Goal: Information Seeking & Learning: Learn about a topic

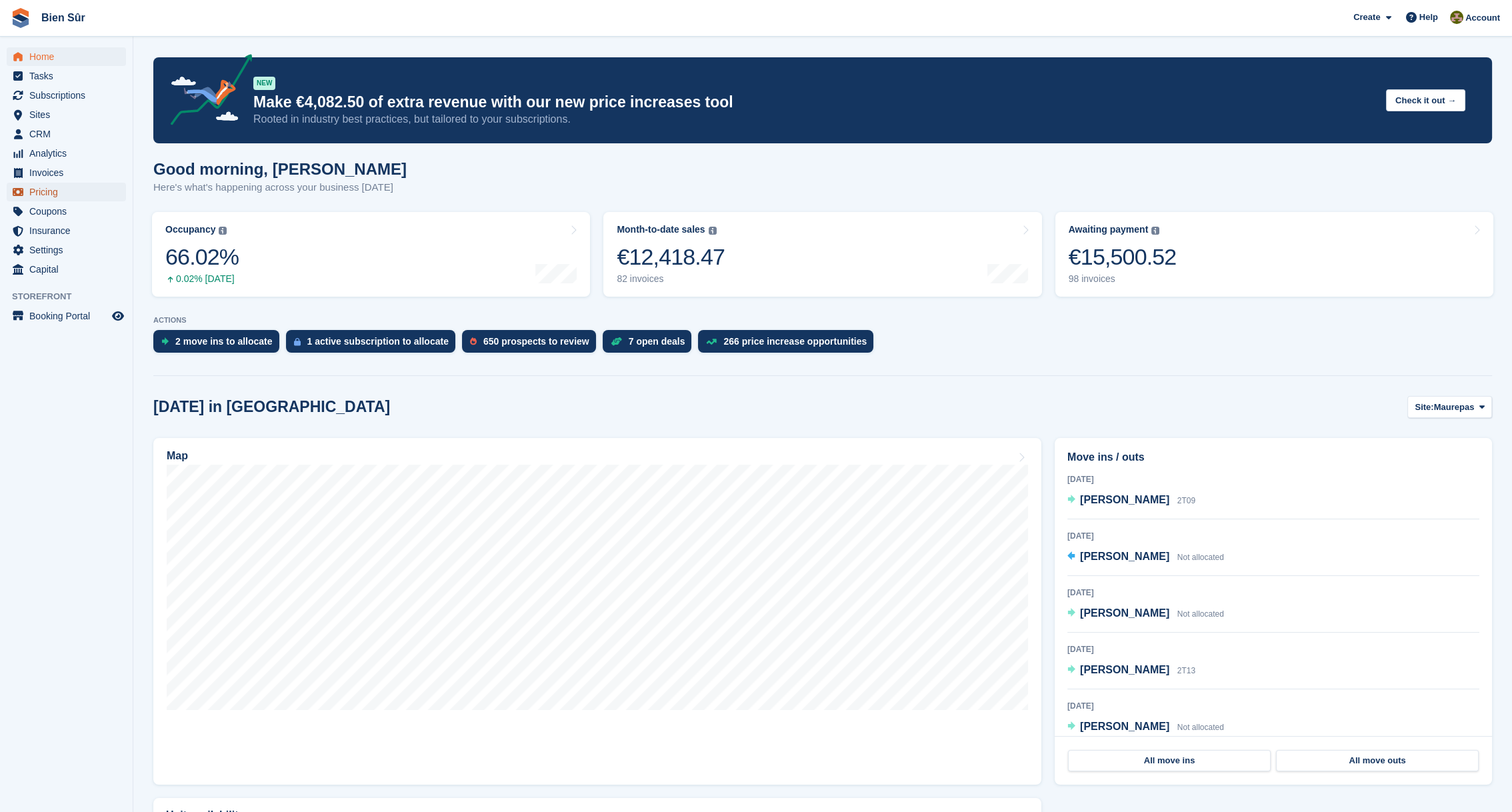
click at [49, 194] on span "Pricing" at bounding box center [69, 192] width 80 height 19
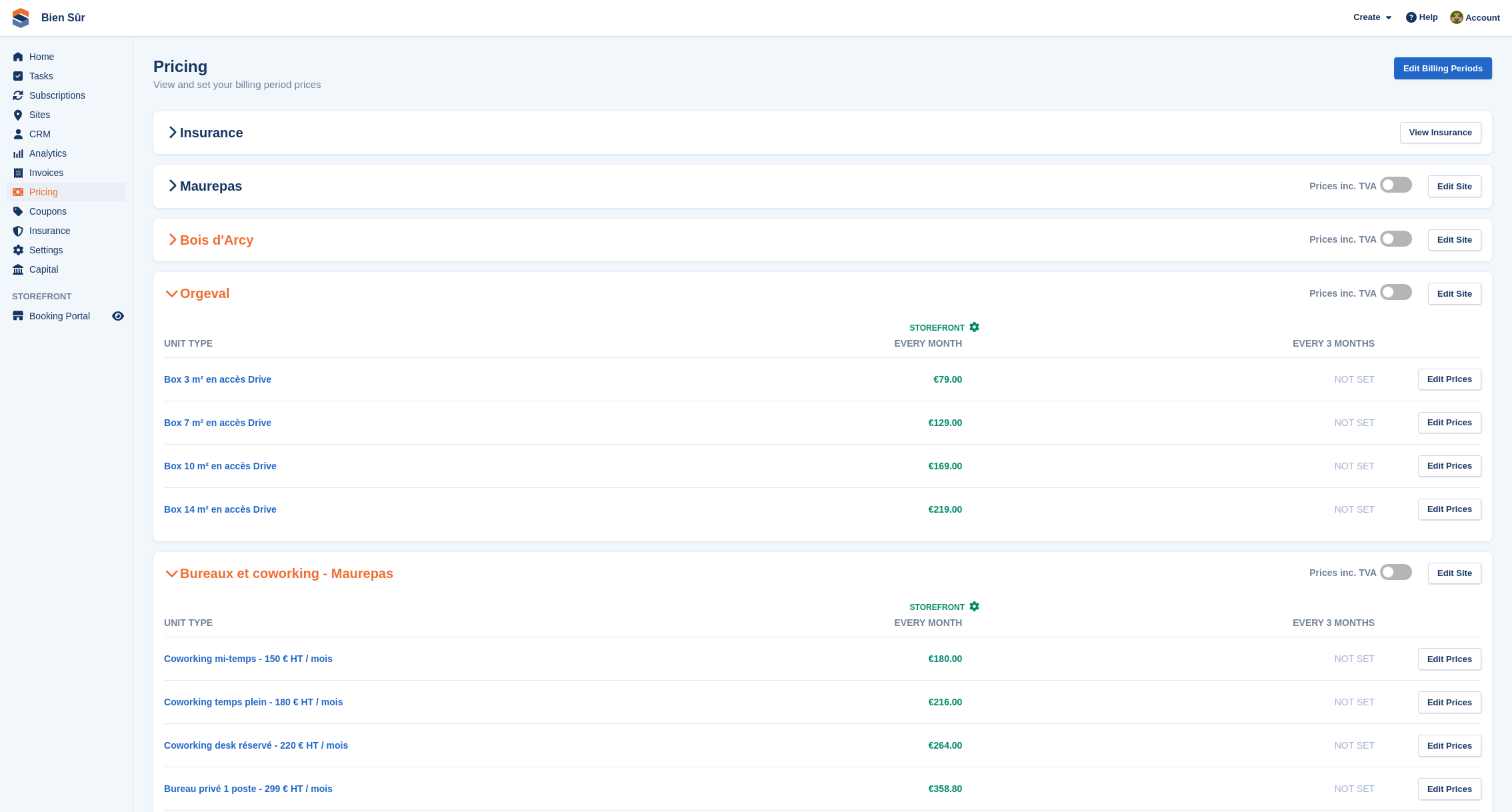
click at [220, 245] on h2 "Bois d'Arcy" at bounding box center [208, 240] width 90 height 16
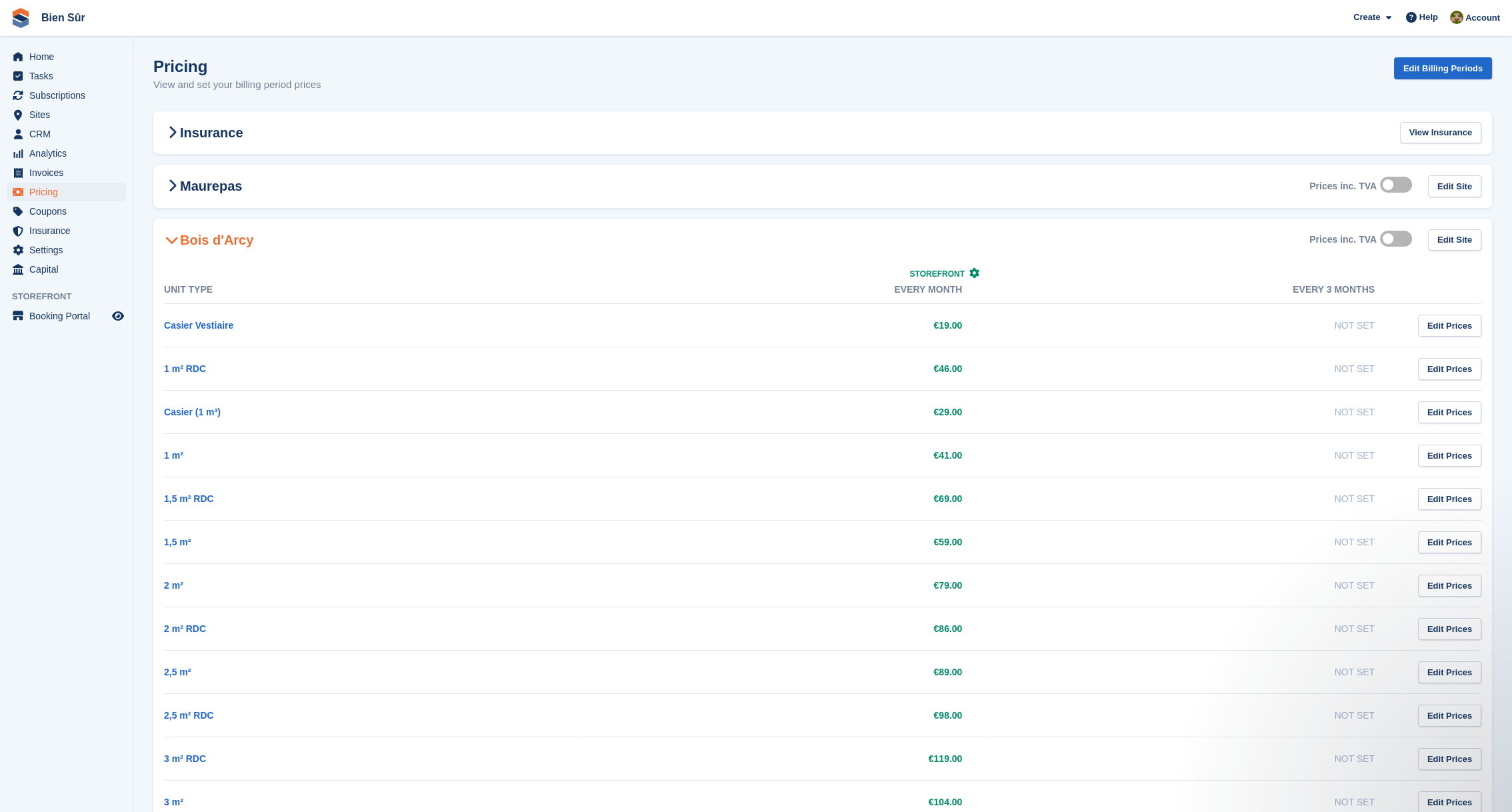
click at [191, 236] on h2 "Bois d'Arcy" at bounding box center [208, 240] width 90 height 16
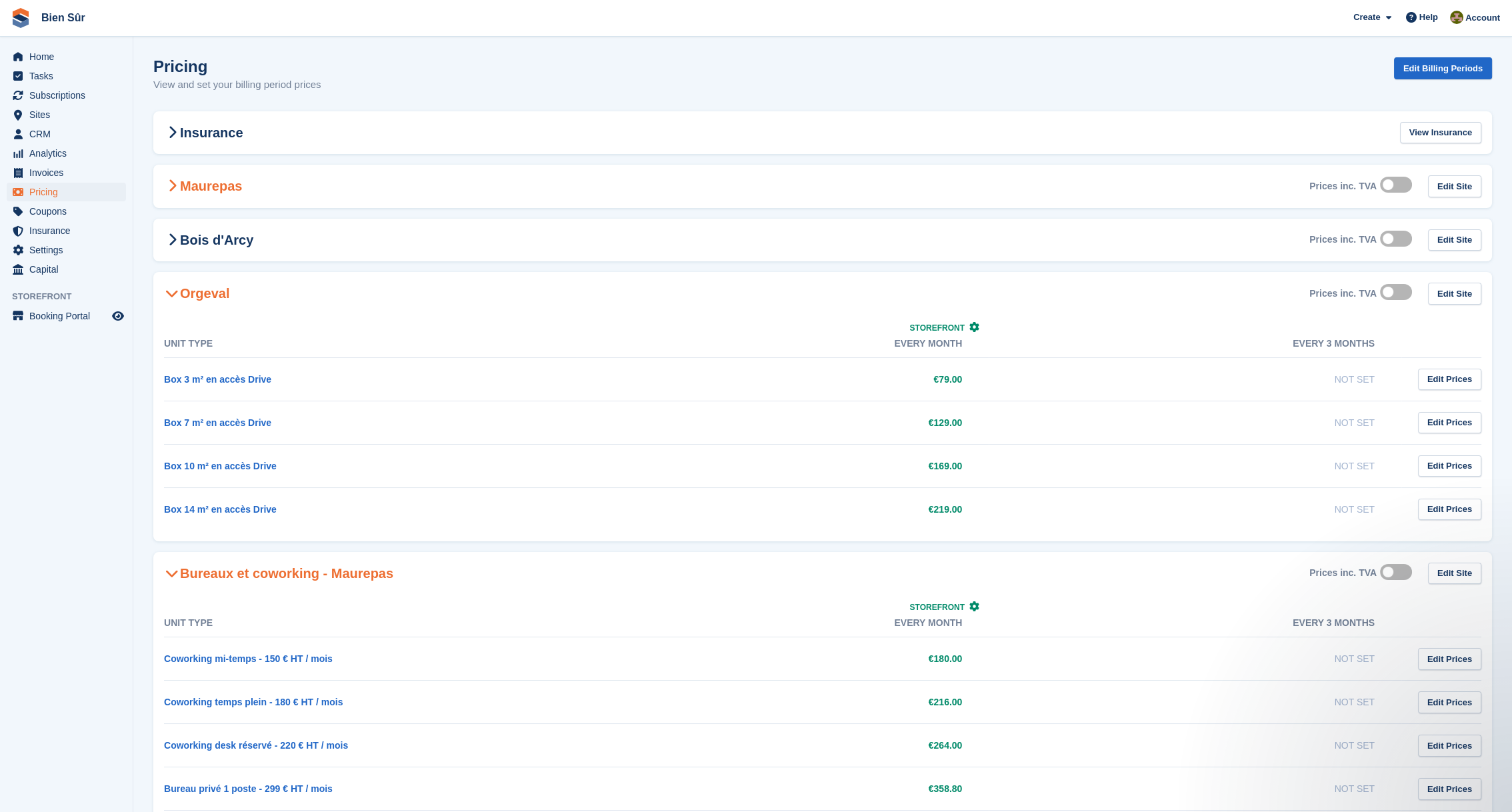
click at [198, 187] on h2 "Maurepas" at bounding box center [203, 186] width 78 height 16
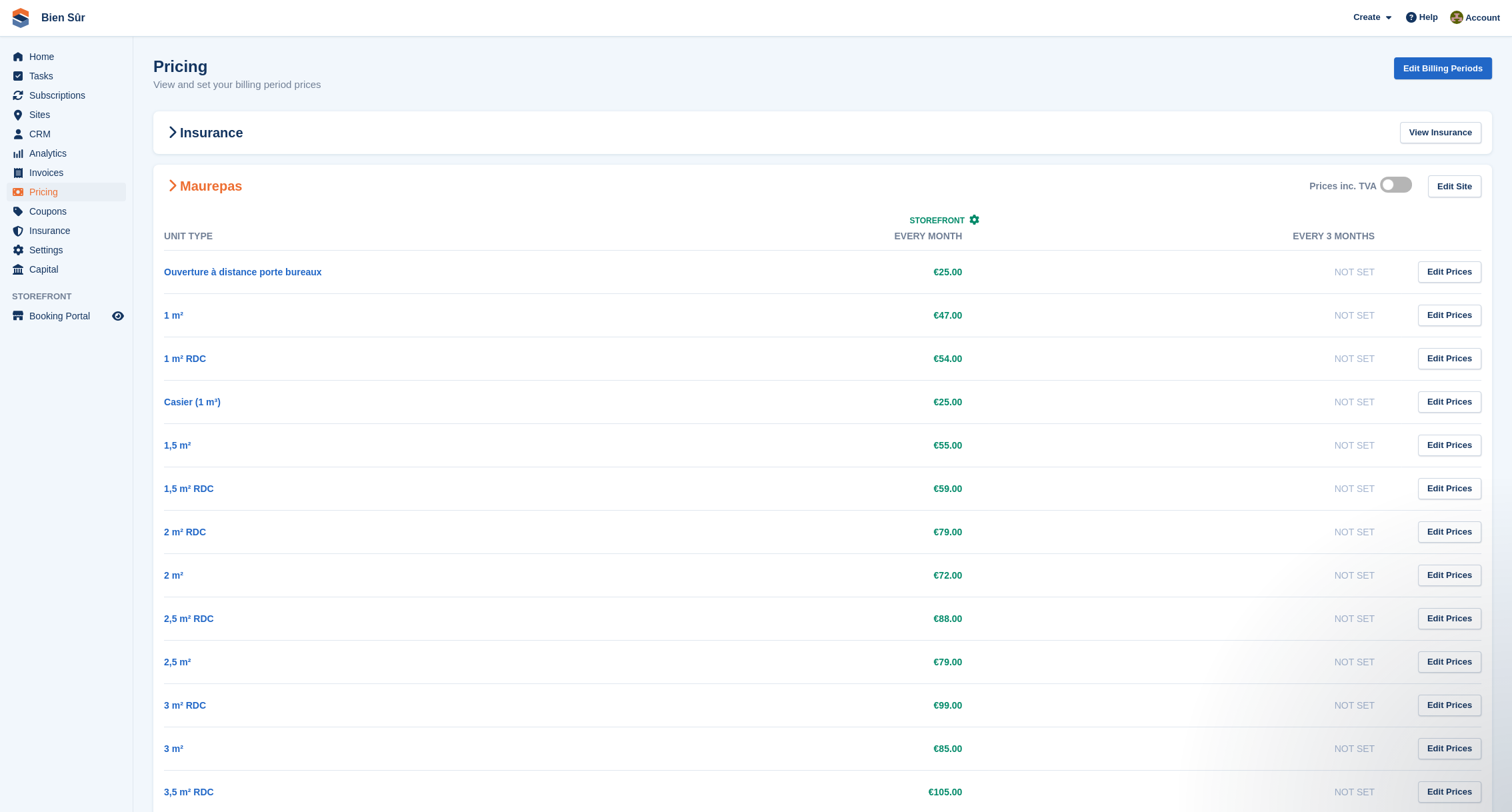
click at [205, 188] on h2 "Maurepas" at bounding box center [203, 186] width 78 height 16
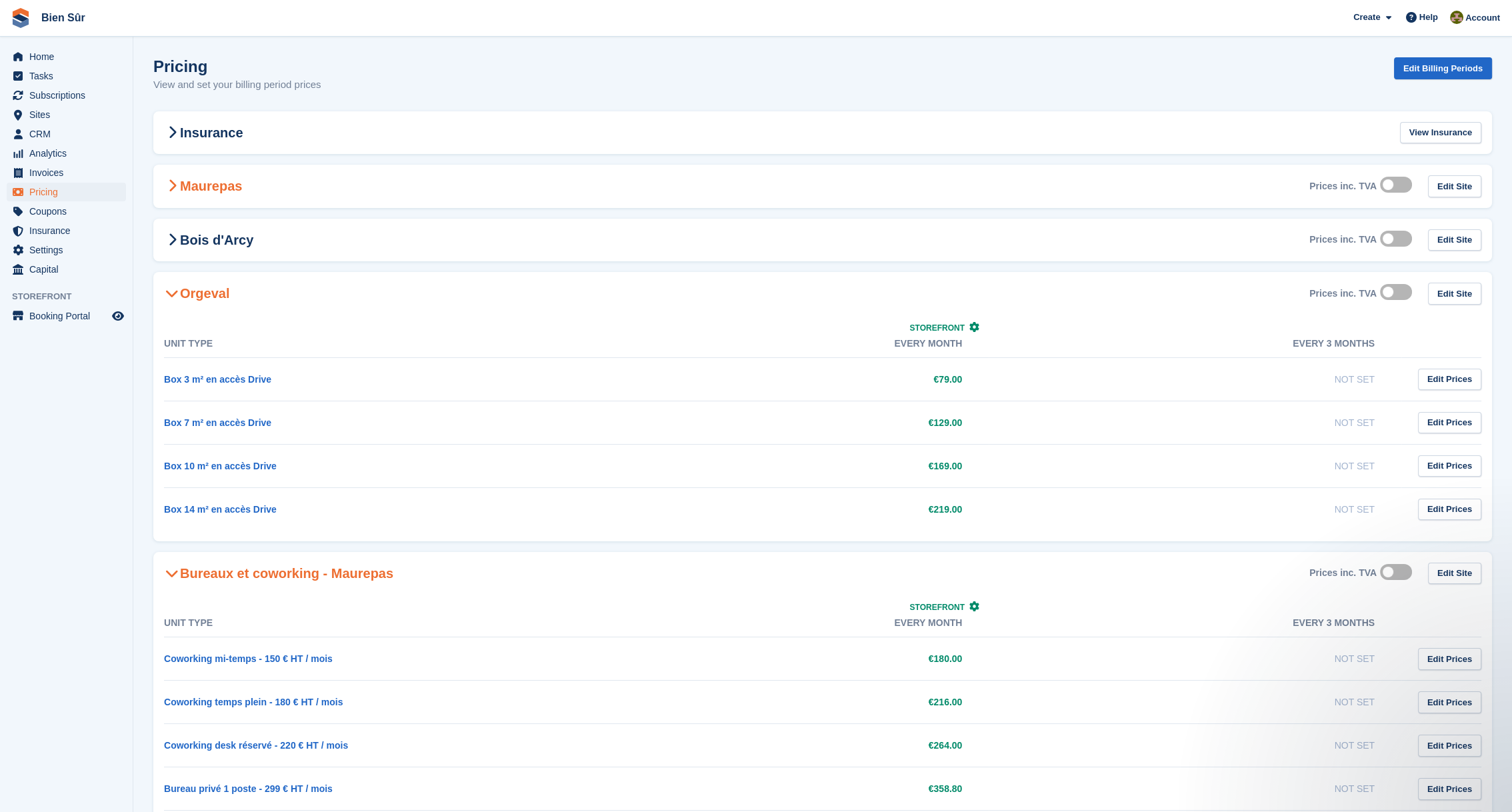
click at [201, 188] on h2 "Maurepas" at bounding box center [203, 186] width 78 height 16
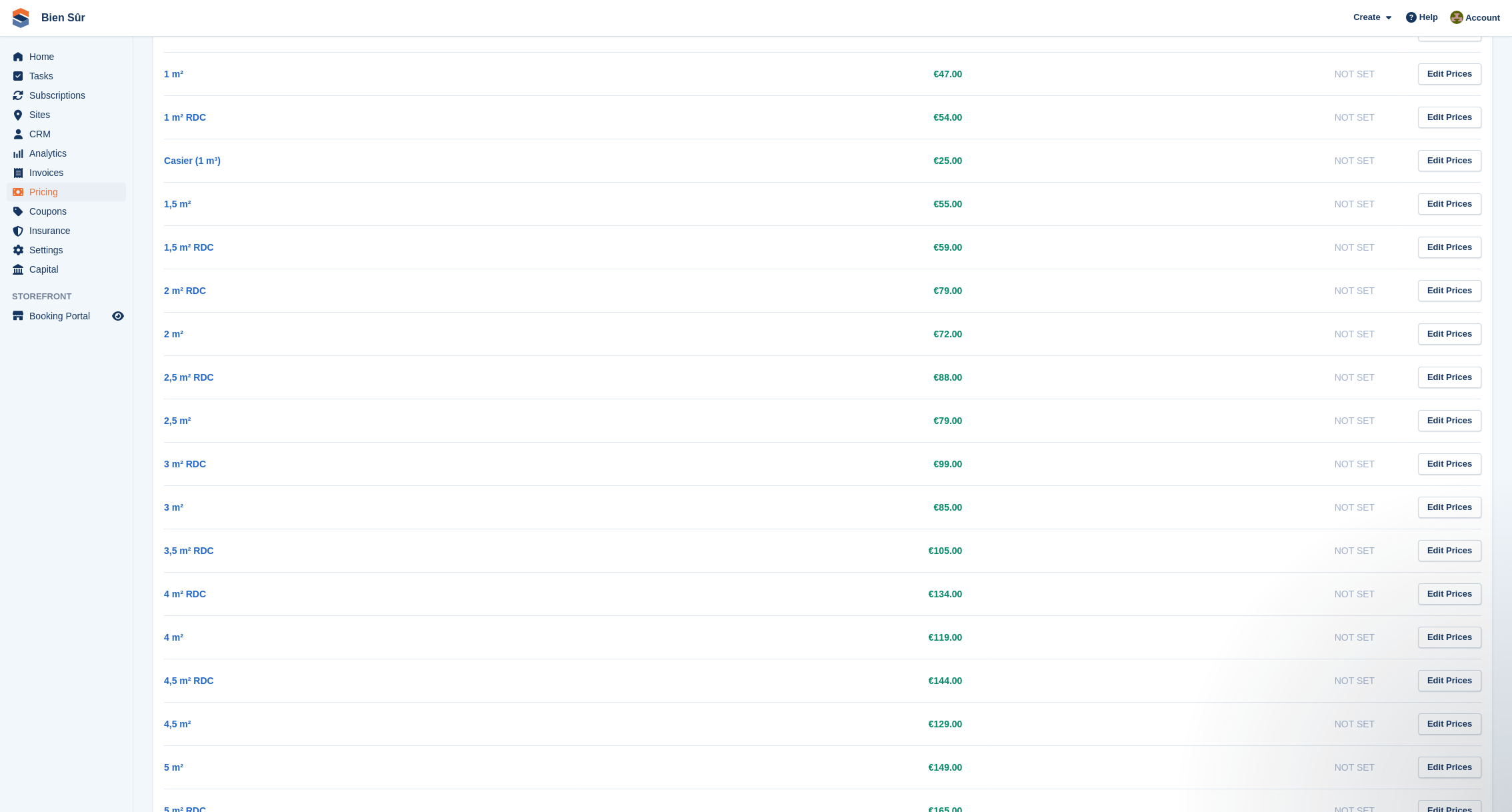
scroll to position [333, 0]
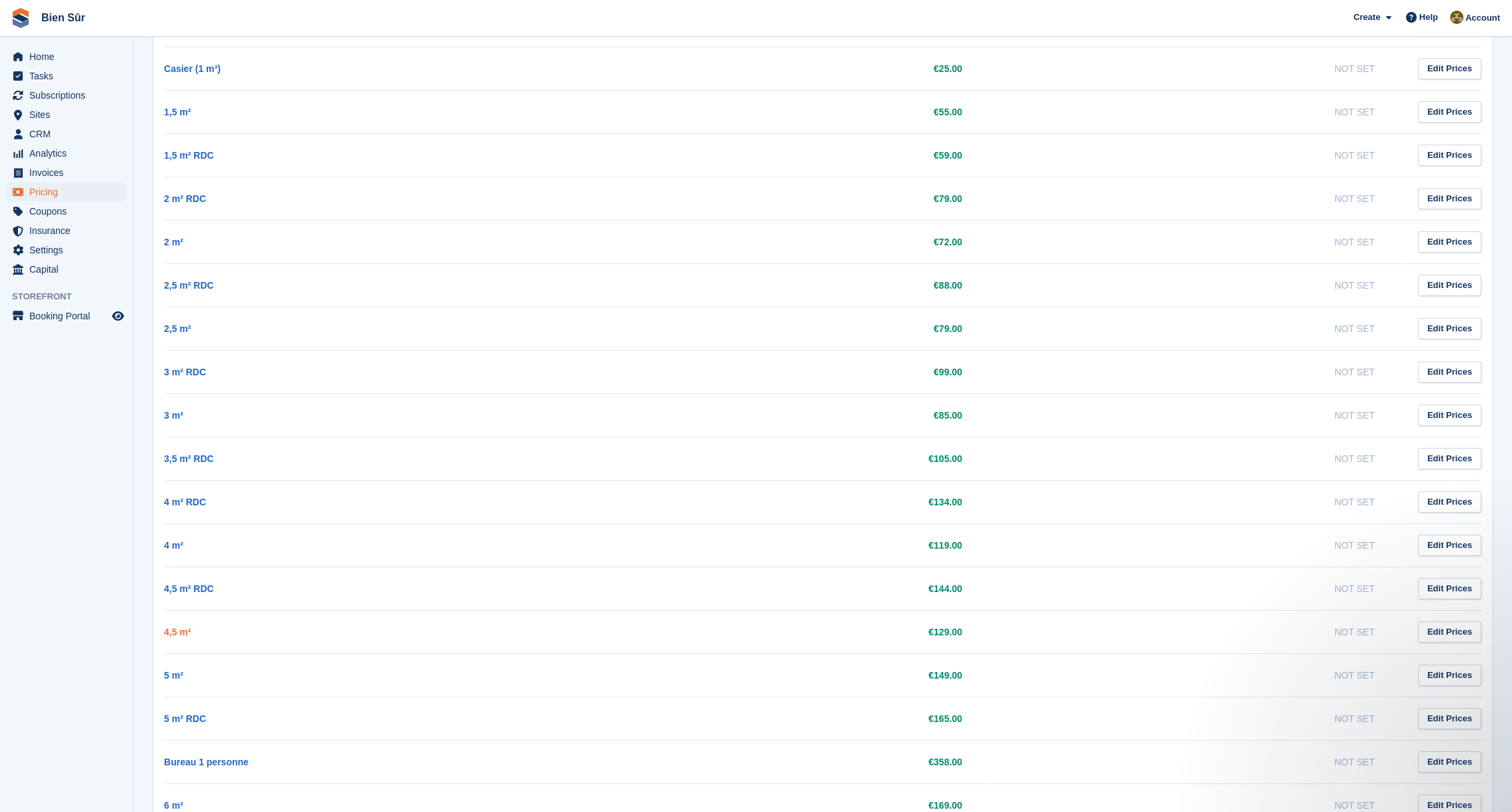
click at [184, 627] on link "4,5 m²" at bounding box center [177, 632] width 27 height 11
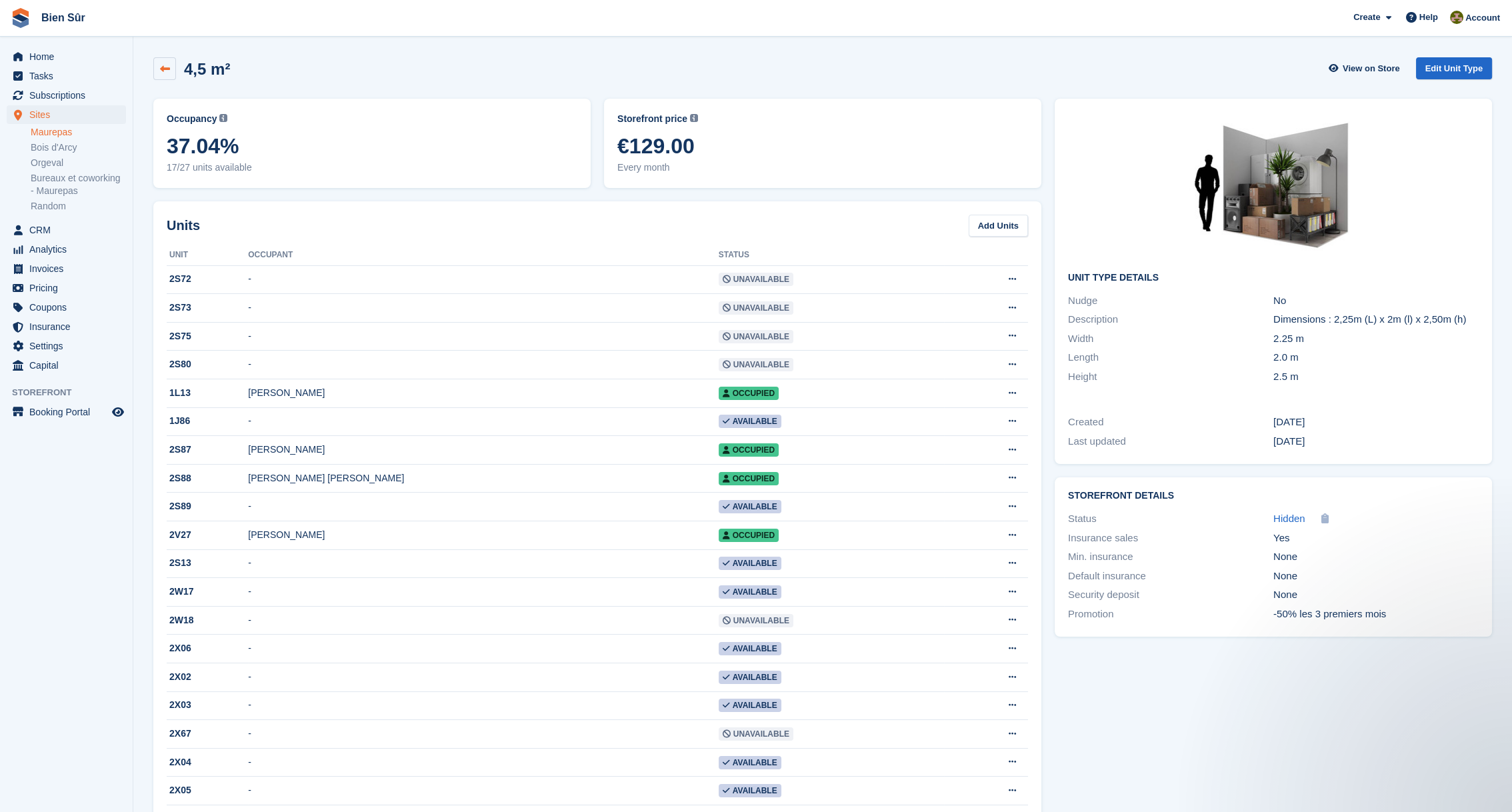
click at [167, 64] on icon at bounding box center [165, 69] width 10 height 10
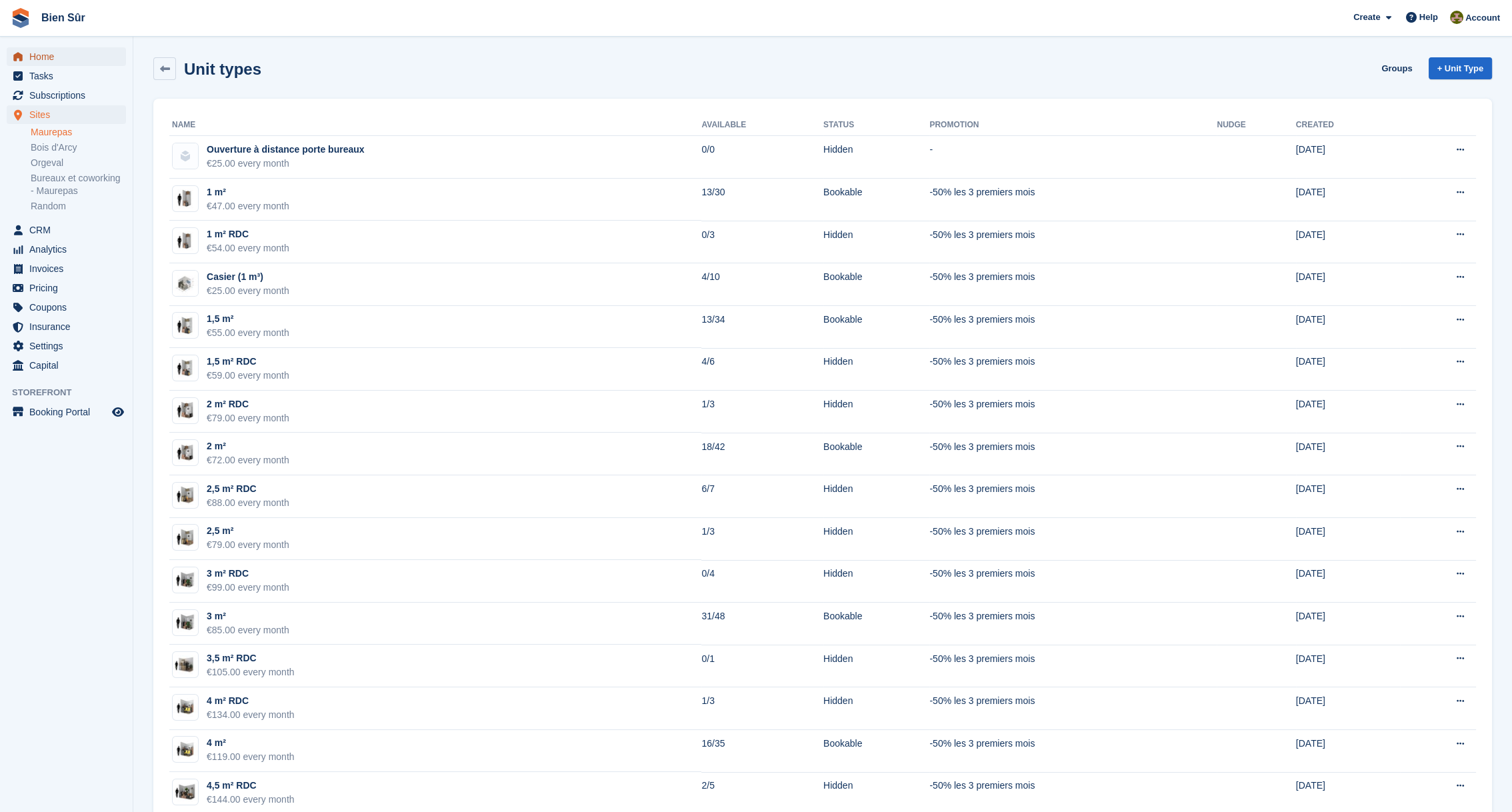
click at [42, 60] on span "Home" at bounding box center [69, 57] width 80 height 19
